Goal: Task Accomplishment & Management: Use online tool/utility

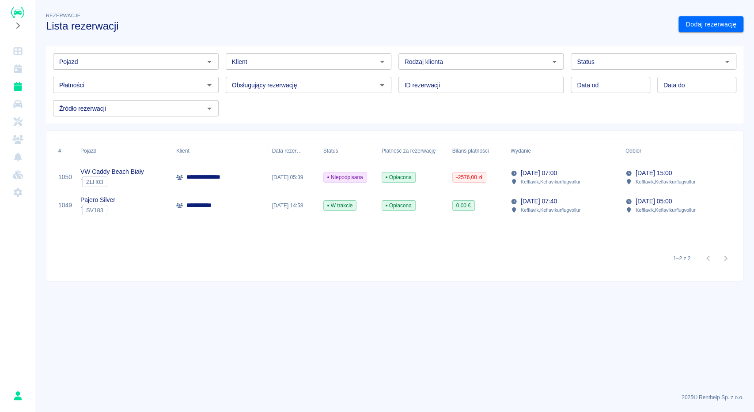
click at [237, 206] on div "**********" at bounding box center [220, 206] width 96 height 28
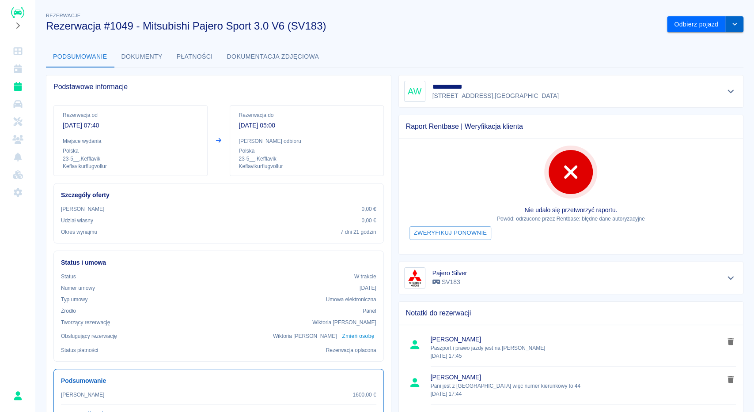
click at [736, 24] on icon "drop-down" at bounding box center [734, 24] width 4 height 3
click at [708, 30] on button "Odbierz pojazd" at bounding box center [696, 24] width 59 height 16
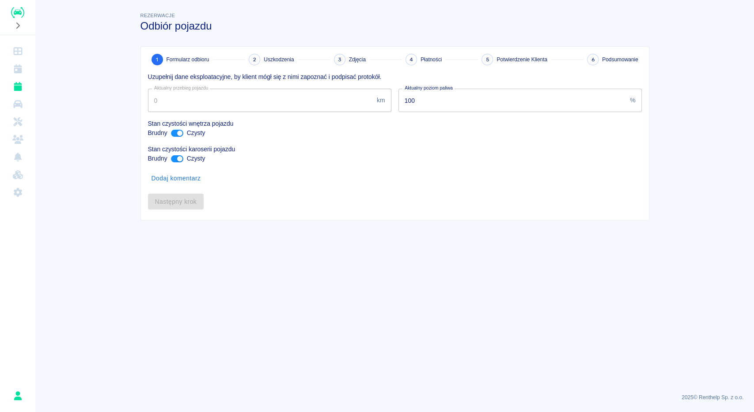
type input "230482"
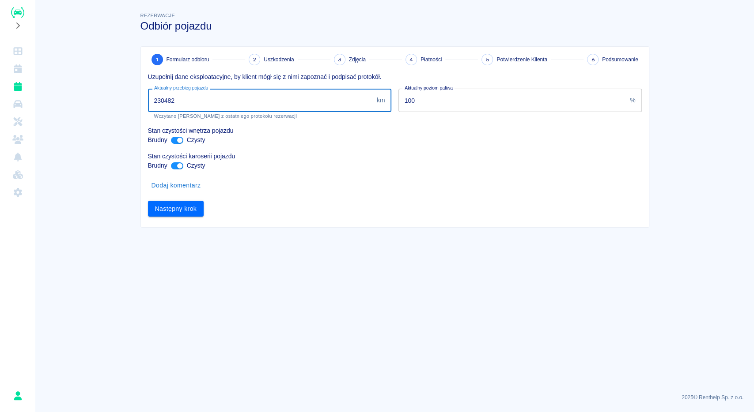
click at [165, 99] on input "230482" at bounding box center [260, 100] width 225 height 23
click at [179, 214] on button "Następny krok" at bounding box center [176, 209] width 56 height 16
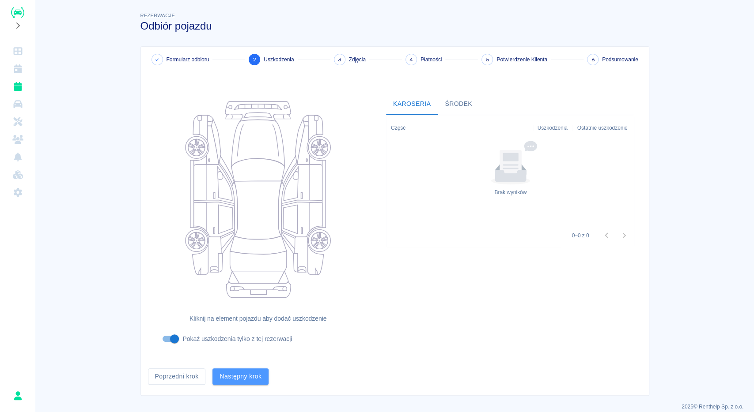
drag, startPoint x: 257, startPoint y: 371, endPoint x: 265, endPoint y: 370, distance: 8.1
click at [257, 371] on button "Następny krok" at bounding box center [240, 377] width 56 height 16
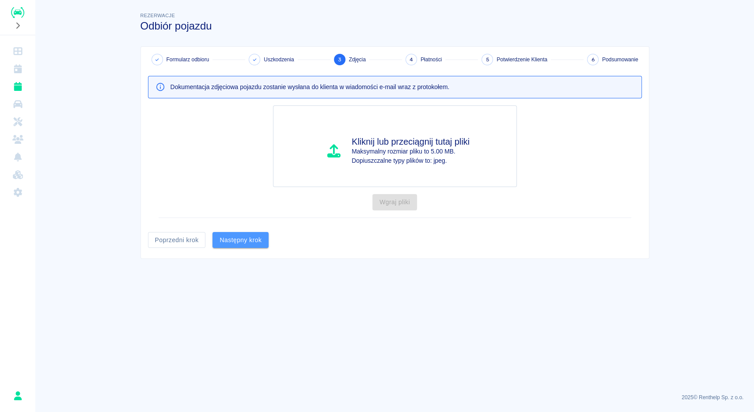
click at [232, 239] on button "Następny krok" at bounding box center [240, 240] width 56 height 16
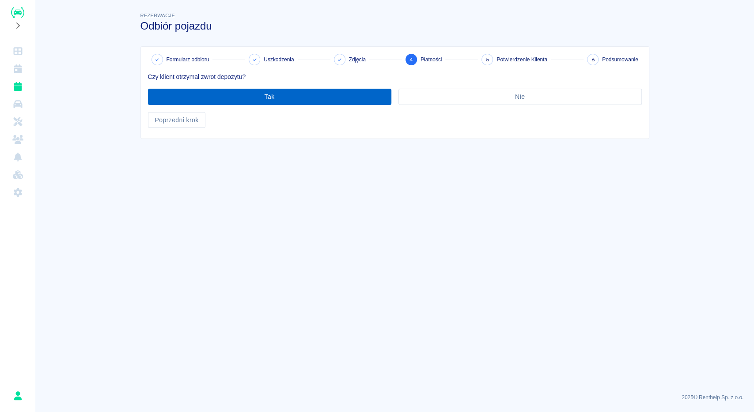
click at [361, 97] on button "Tak" at bounding box center [269, 97] width 243 height 16
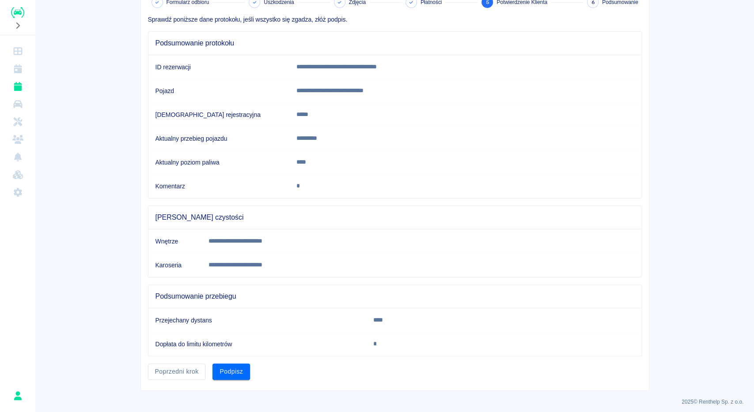
scroll to position [58, 0]
click at [233, 367] on button "Podpisz" at bounding box center [231, 371] width 38 height 16
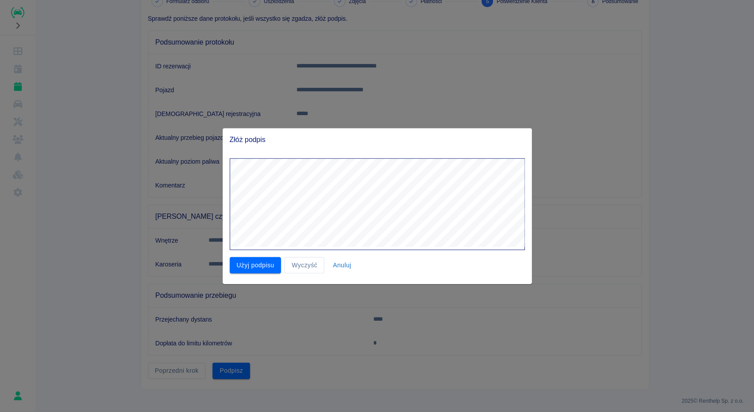
drag, startPoint x: 274, startPoint y: 266, endPoint x: 279, endPoint y: 268, distance: 5.3
click at [274, 267] on button "Użyj podpisu" at bounding box center [256, 265] width 52 height 16
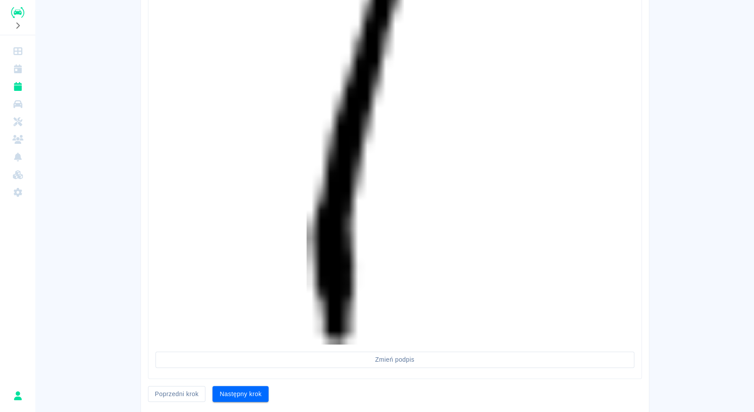
scroll to position [855, 0]
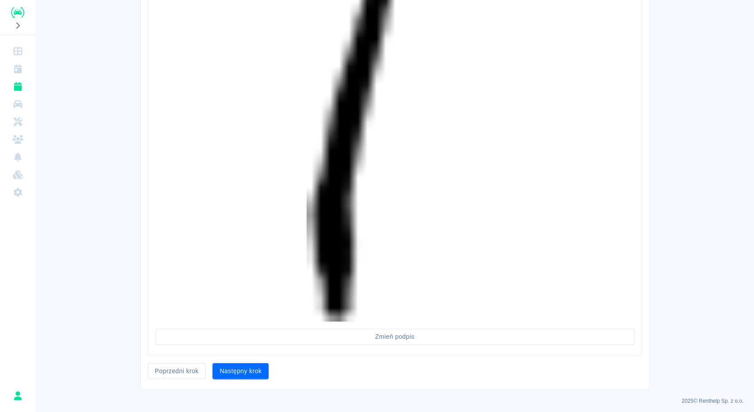
click at [266, 363] on button "Następny krok" at bounding box center [240, 371] width 56 height 16
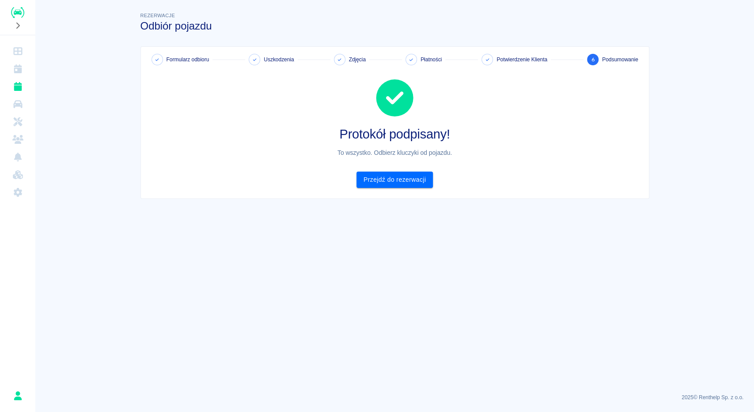
scroll to position [0, 0]
click at [416, 179] on link "Przejdź do rezerwacji" at bounding box center [394, 180] width 76 height 16
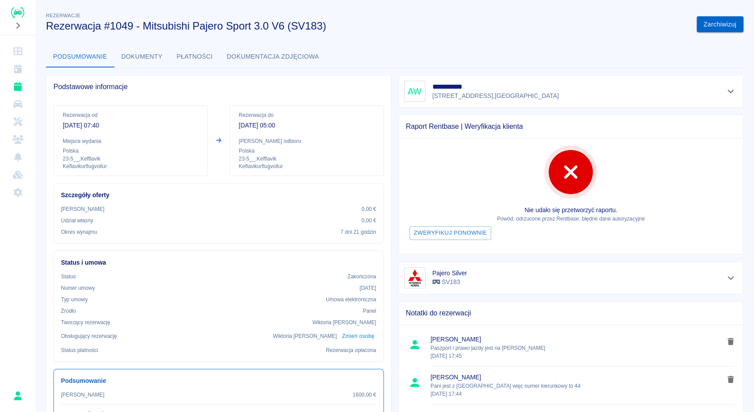
click at [730, 25] on button "Zarchiwizuj" at bounding box center [719, 24] width 47 height 16
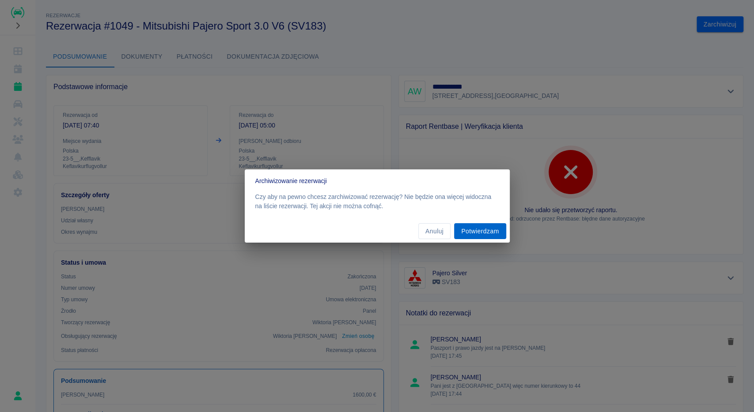
click at [463, 229] on button "Potwierdzam" at bounding box center [480, 231] width 52 height 16
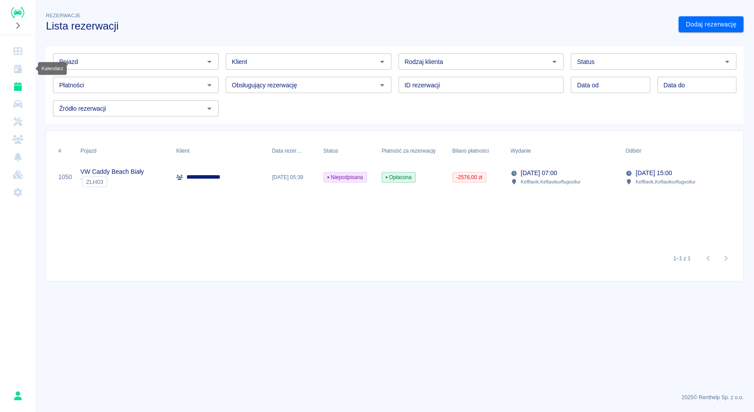
click at [21, 69] on icon "Kalendarz" at bounding box center [18, 68] width 8 height 9
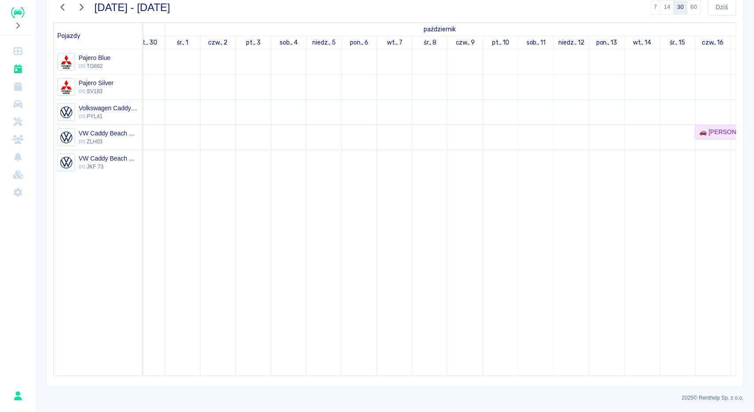
scroll to position [0, 468]
click at [683, 133] on div "🚗 [PERSON_NAME]" at bounding box center [697, 132] width 63 height 9
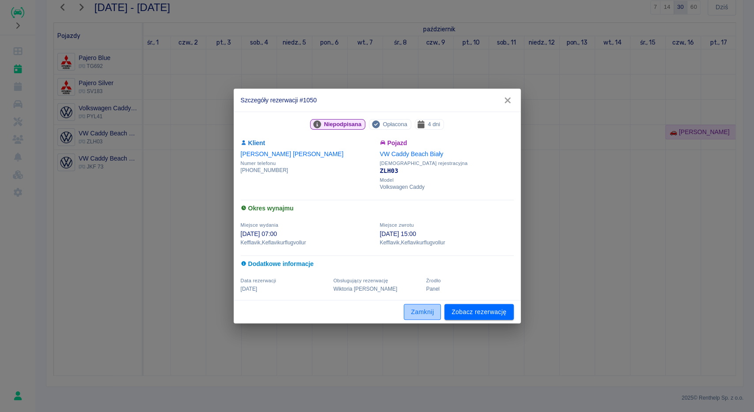
click at [430, 311] on button "Zamknij" at bounding box center [422, 312] width 37 height 16
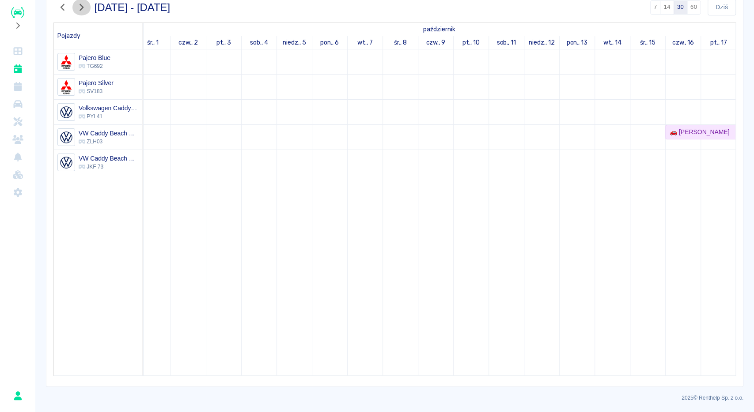
click at [83, 7] on icon "button" at bounding box center [81, 7] width 4 height 7
click at [81, 5] on icon "button" at bounding box center [81, 7] width 4 height 7
click at [78, 6] on icon "button" at bounding box center [80, 7] width 11 height 9
click at [79, 8] on icon "button" at bounding box center [80, 7] width 11 height 9
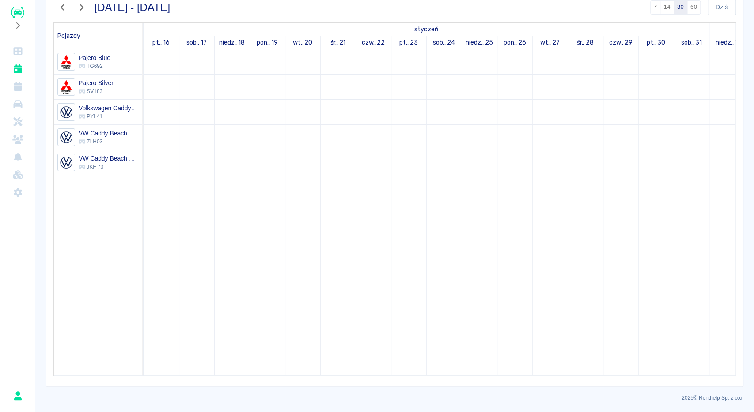
drag, startPoint x: 498, startPoint y: 363, endPoint x: 503, endPoint y: 364, distance: 4.5
click at [500, 363] on td at bounding box center [514, 212] width 35 height 326
click at [83, 9] on icon "button" at bounding box center [80, 7] width 11 height 9
click at [78, 3] on icon "button" at bounding box center [80, 7] width 11 height 9
click at [83, 8] on icon "button" at bounding box center [80, 7] width 11 height 9
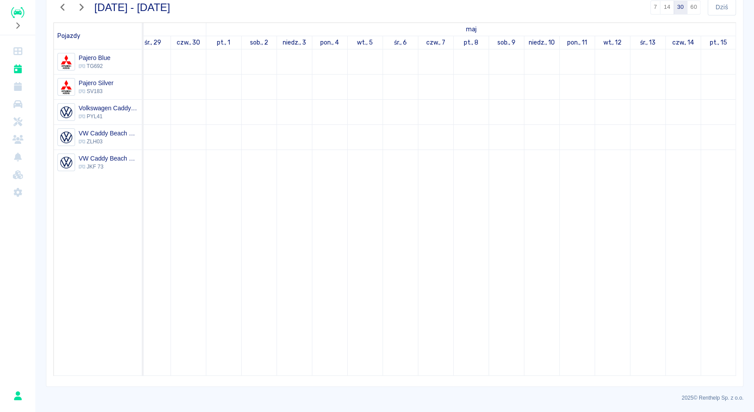
click at [21, 15] on img "Renthelp" at bounding box center [17, 12] width 13 height 11
